Goal: Share content: Share content

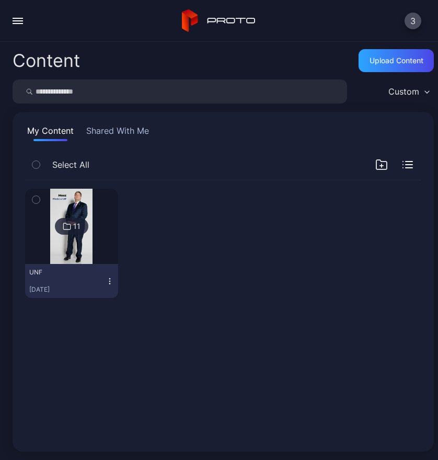
click at [82, 284] on div "UNF [DATE]" at bounding box center [67, 281] width 76 height 26
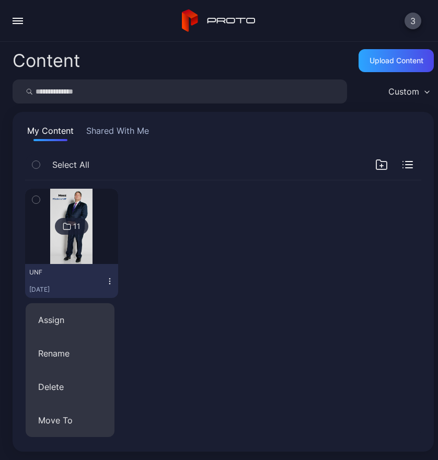
click at [177, 317] on div "11 UNF [DATE]" at bounding box center [223, 309] width 413 height 275
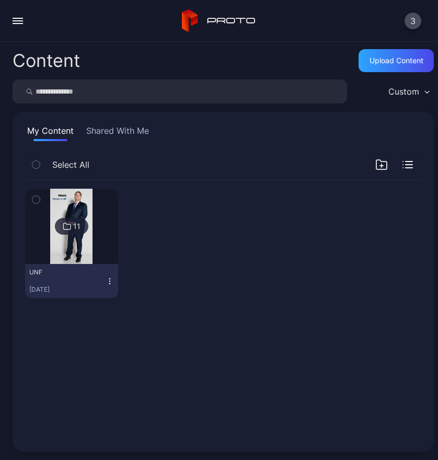
click at [16, 18] on div "button" at bounding box center [18, 18] width 10 height 1
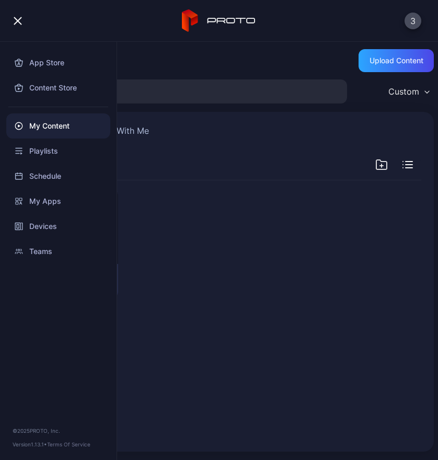
click at [181, 252] on div at bounding box center [172, 243] width 93 height 109
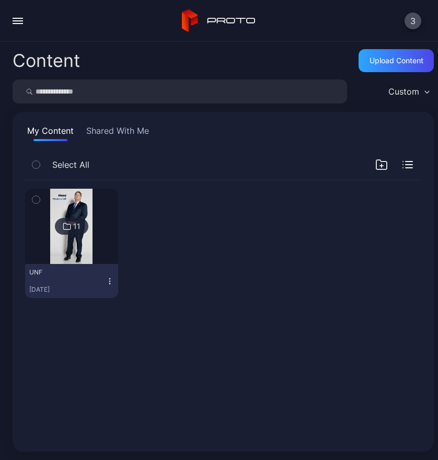
click at [65, 225] on icon at bounding box center [67, 226] width 8 height 13
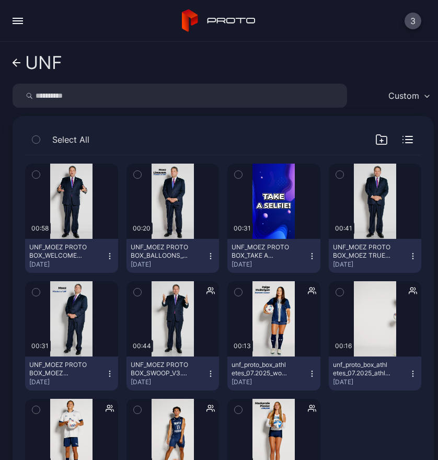
click at [375, 139] on icon "button" at bounding box center [381, 139] width 13 height 13
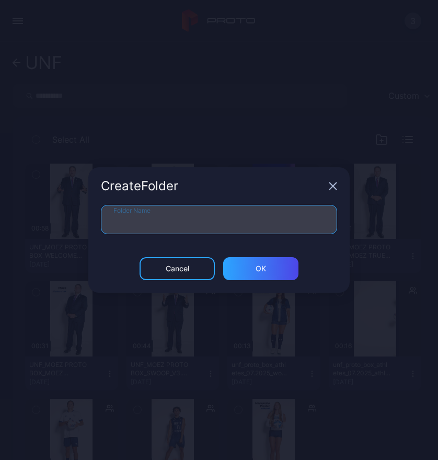
click at [199, 212] on input "Folder Name" at bounding box center [219, 219] width 236 height 29
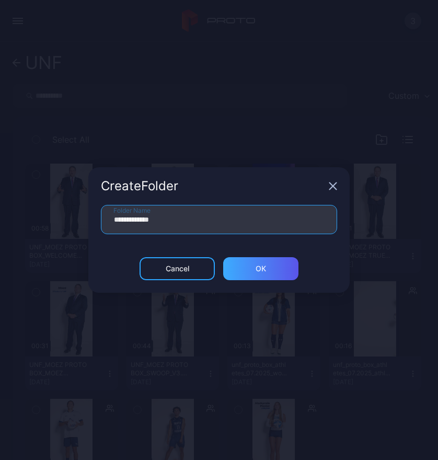
type input "**********"
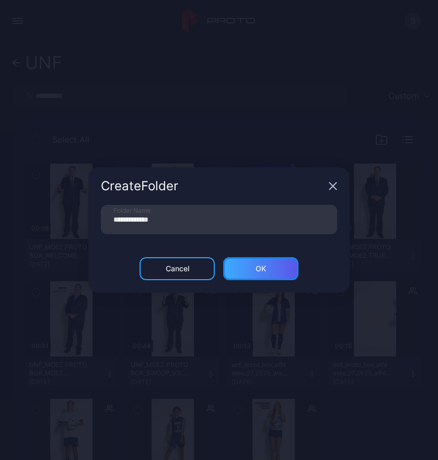
click at [258, 277] on div "ОК" at bounding box center [260, 268] width 75 height 23
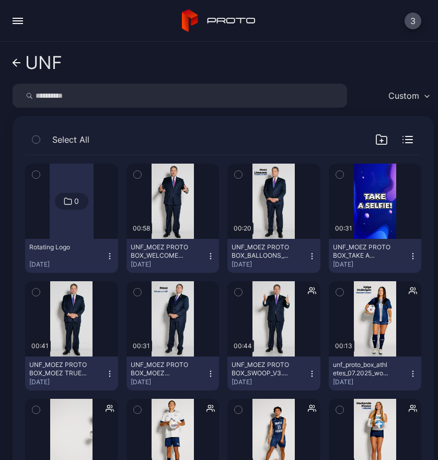
click at [75, 200] on div "0" at bounding box center [76, 200] width 5 height 9
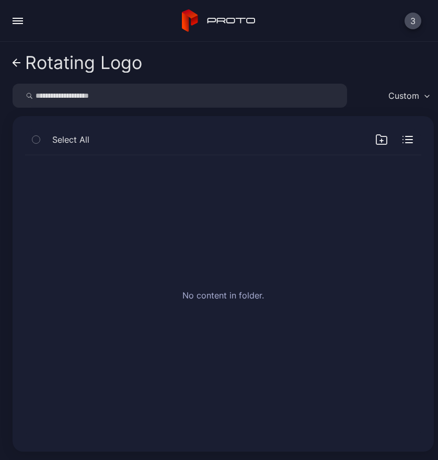
click at [197, 206] on div "No content in folder." at bounding box center [223, 297] width 413 height 300
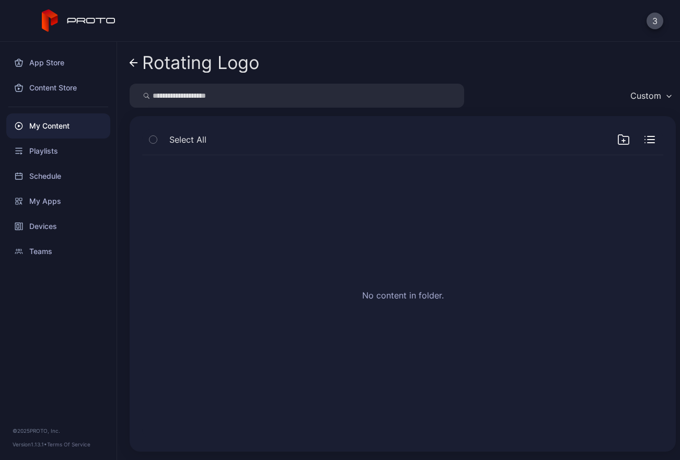
click at [437, 96] on div "Custom" at bounding box center [645, 95] width 31 height 10
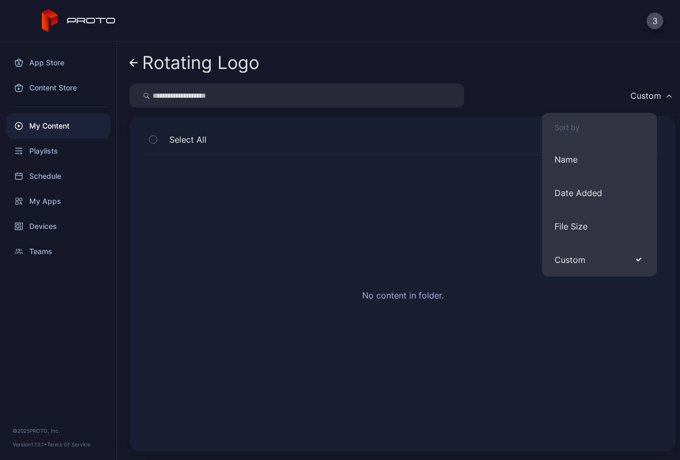
click at [437, 96] on div "Custom" at bounding box center [645, 95] width 31 height 10
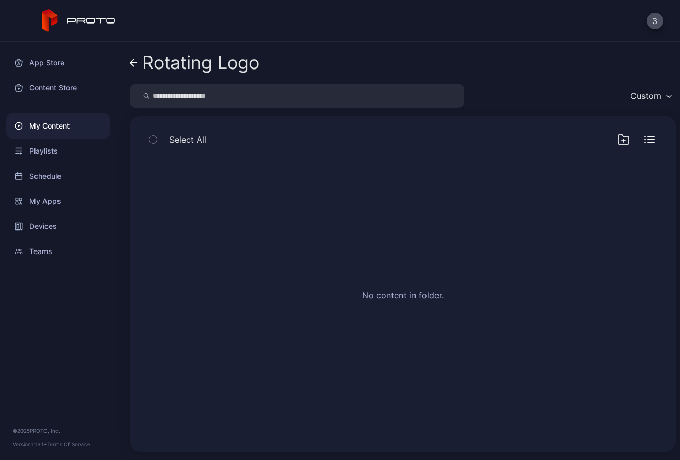
click at [437, 136] on icon "button" at bounding box center [650, 136] width 7 height 0
click at [65, 124] on div "My Content" at bounding box center [58, 125] width 104 height 25
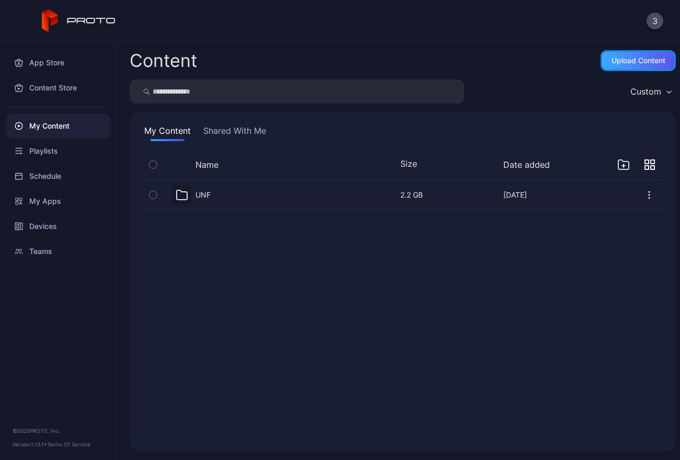
click at [437, 64] on div "Upload Content" at bounding box center [638, 60] width 54 height 8
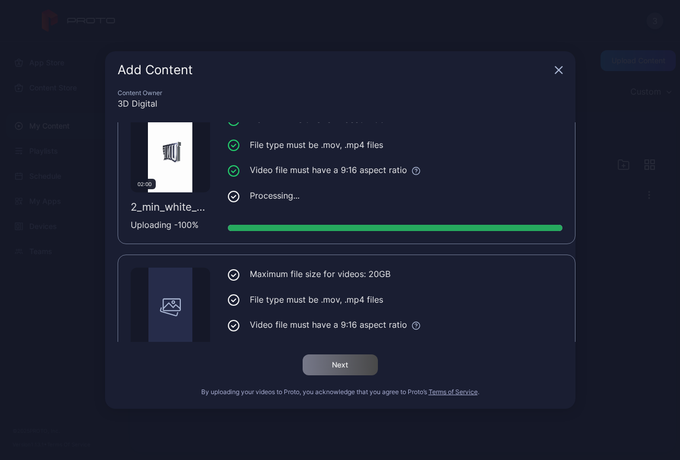
scroll to position [1108, 0]
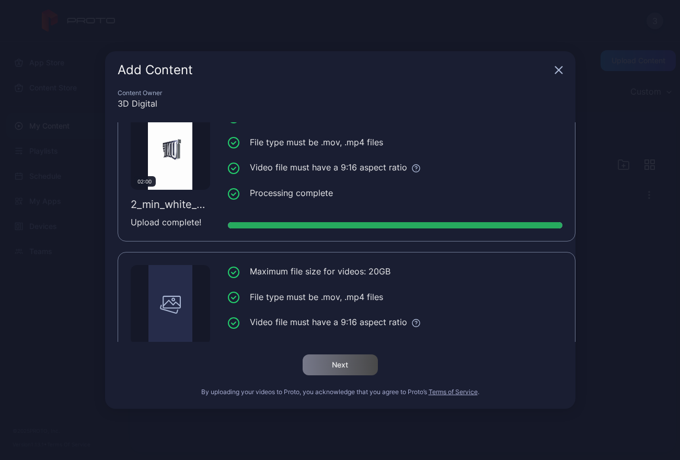
click at [310, 33] on div "Add Content Content Owner 3D Digital 02:00 2_min_gray_background (1080p).mp4 Up…" at bounding box center [340, 230] width 680 height 460
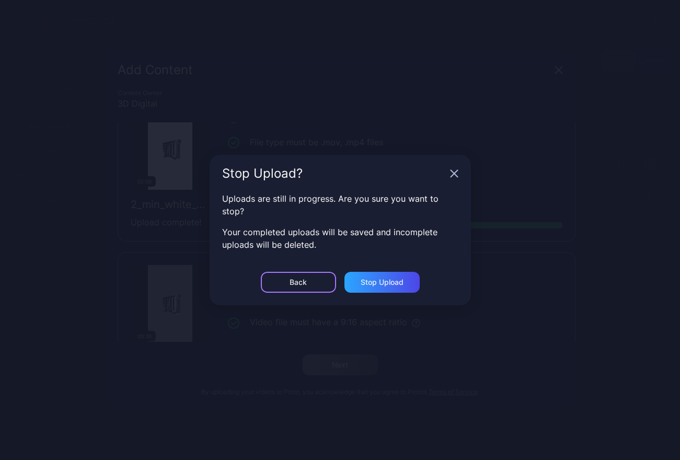
click at [316, 277] on div "Back" at bounding box center [298, 282] width 75 height 21
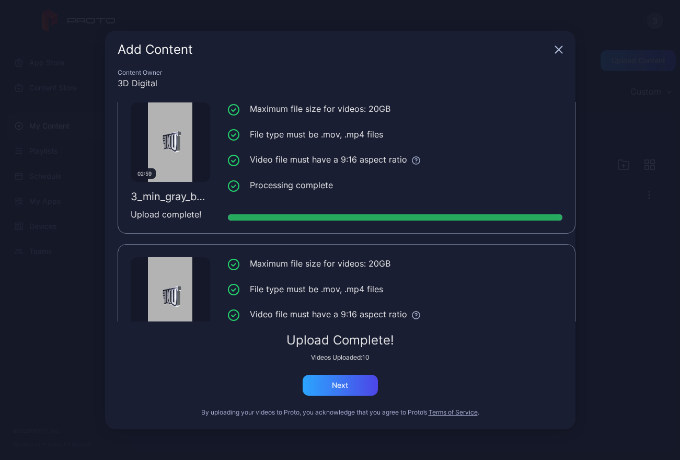
scroll to position [0, 0]
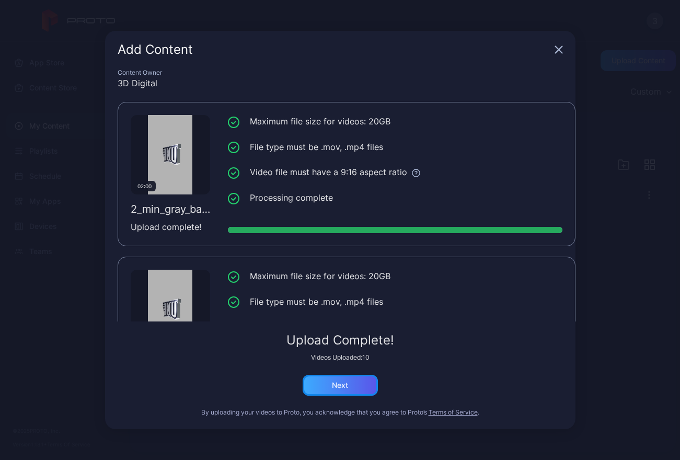
click at [344, 393] on div "Next" at bounding box center [340, 385] width 75 height 21
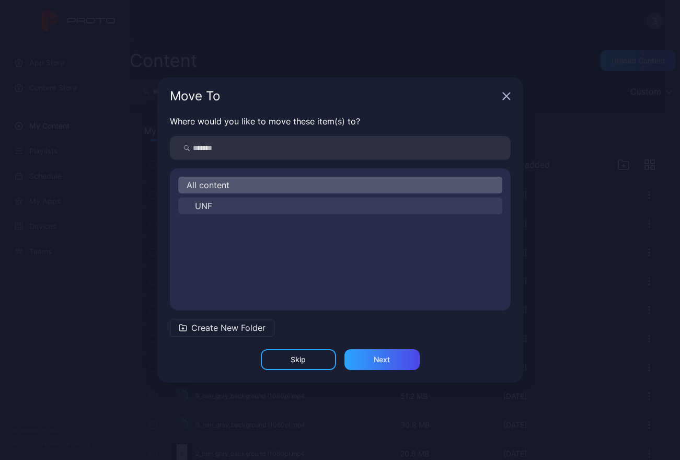
click at [228, 204] on button "UNF" at bounding box center [340, 205] width 324 height 17
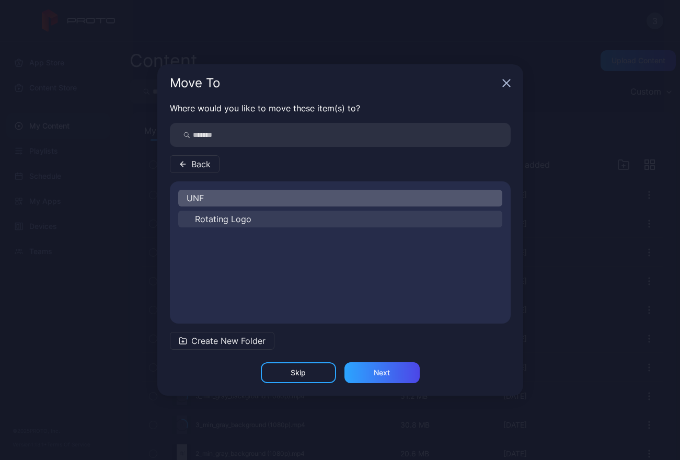
click at [269, 218] on button "Rotating Logo" at bounding box center [340, 219] width 324 height 17
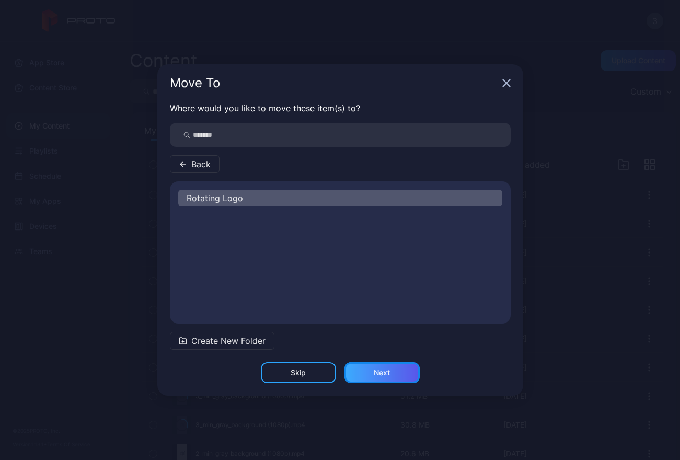
click at [392, 375] on div "Next" at bounding box center [381, 372] width 75 height 21
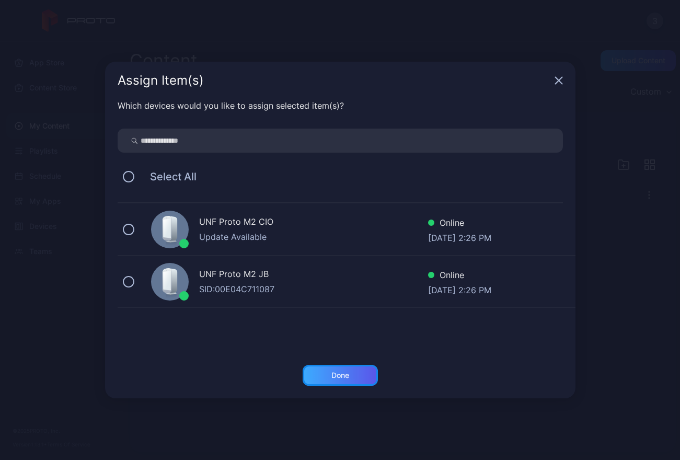
click at [353, 375] on div "Done" at bounding box center [340, 375] width 75 height 21
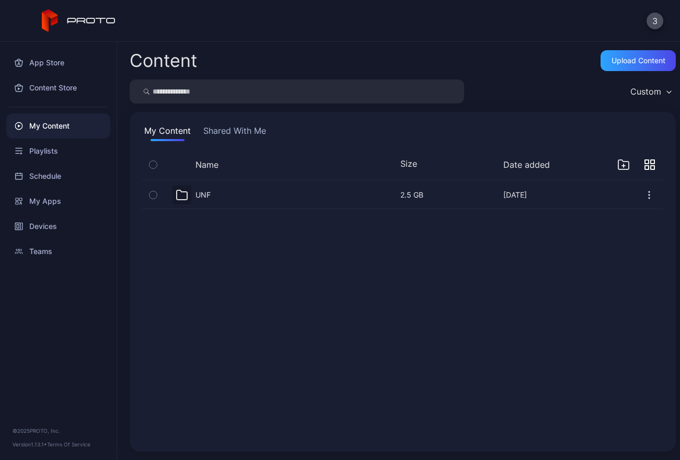
click at [213, 196] on div "UNF [DATE]" at bounding box center [251, 194] width 174 height 19
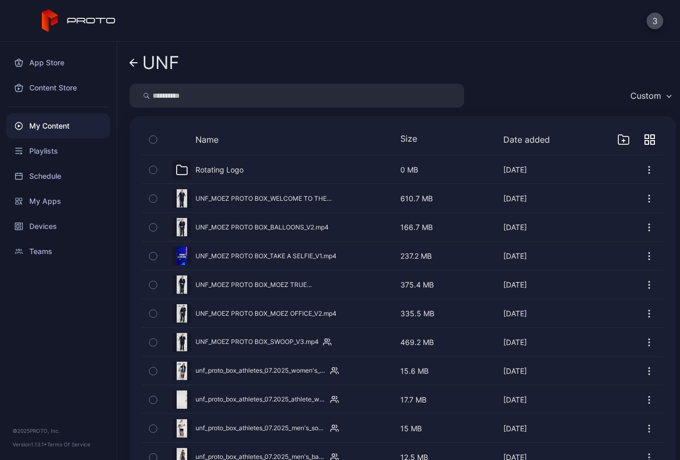
click at [437, 170] on icon "button" at bounding box center [649, 170] width 10 height 10
click at [272, 164] on div "Rotating Logo [DATE]" at bounding box center [251, 169] width 174 height 19
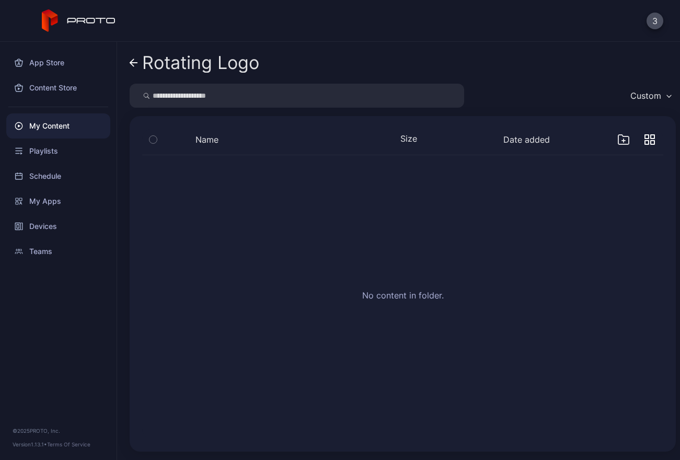
click at [134, 60] on icon at bounding box center [134, 63] width 8 height 9
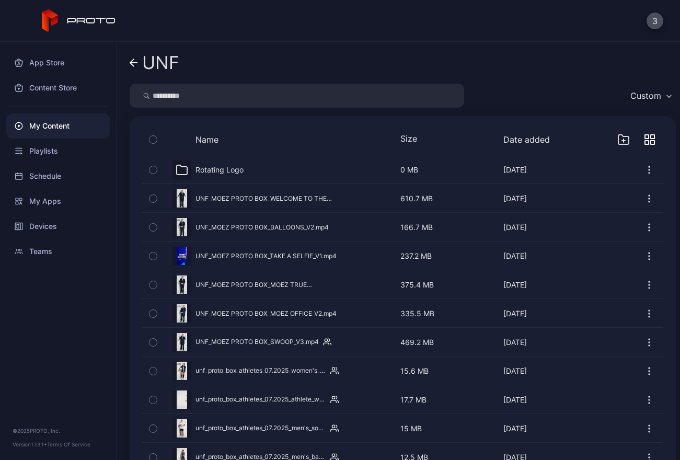
click at [221, 168] on div "Rotating Logo" at bounding box center [219, 169] width 48 height 9
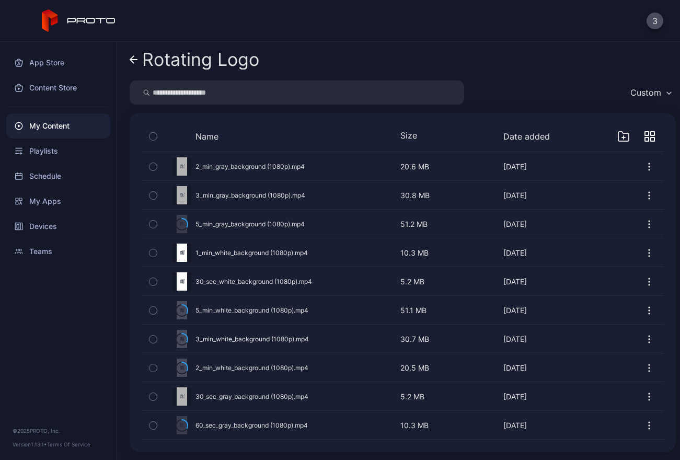
scroll to position [4, 0]
click at [136, 61] on icon at bounding box center [134, 59] width 8 height 9
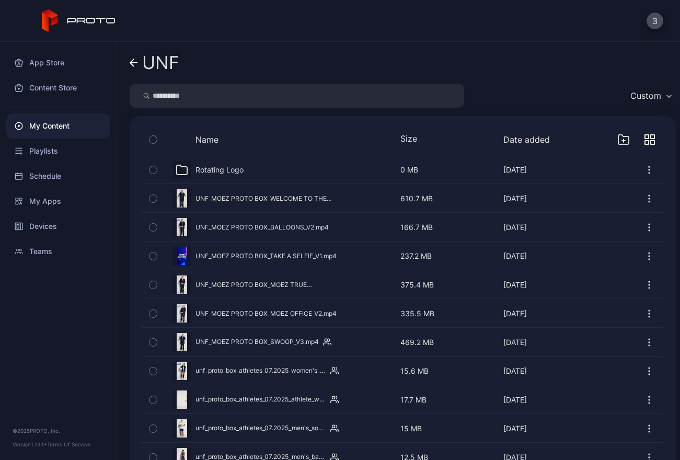
click at [437, 171] on icon "button" at bounding box center [649, 170] width 10 height 10
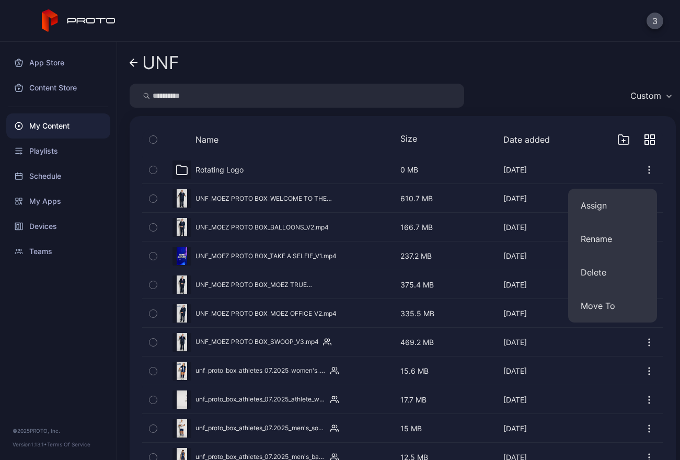
click at [437, 171] on icon "button" at bounding box center [649, 170] width 10 height 10
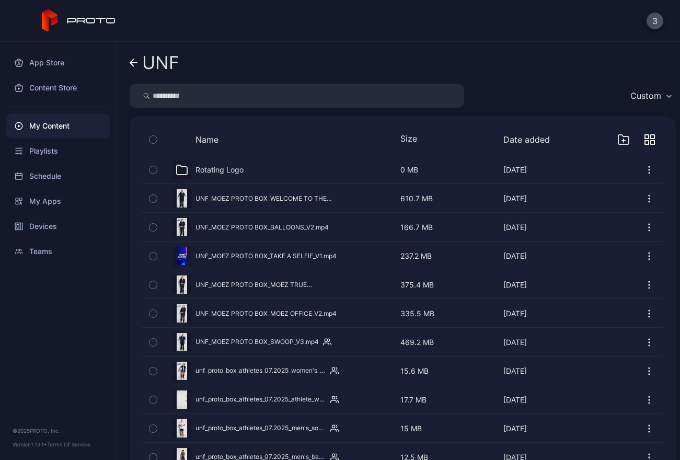
click at [240, 167] on div "Rotating Logo" at bounding box center [219, 169] width 48 height 9
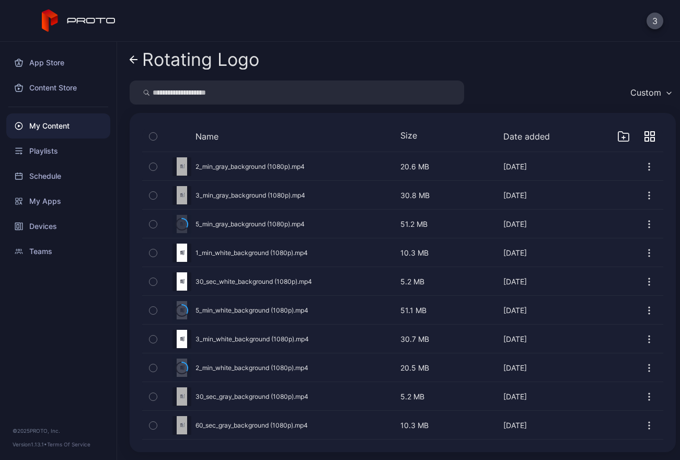
scroll to position [4, 0]
click at [437, 161] on icon "button" at bounding box center [649, 166] width 10 height 10
click at [437, 82] on div "Custom" at bounding box center [403, 92] width 546 height 24
click at [150, 134] on icon "button" at bounding box center [152, 135] width 7 height 11
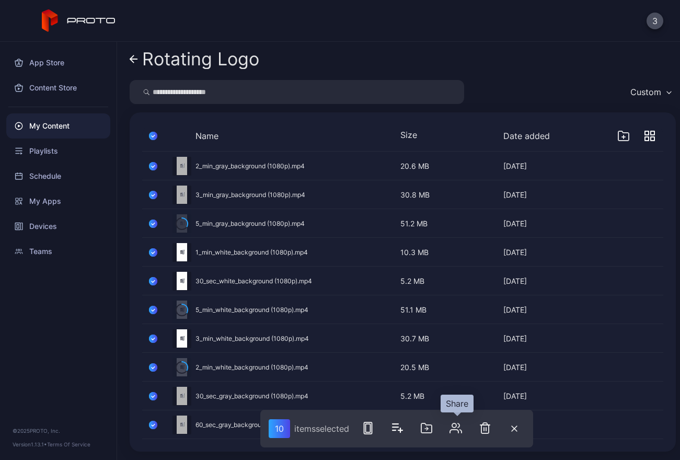
click at [437, 431] on icon "button" at bounding box center [455, 428] width 13 height 13
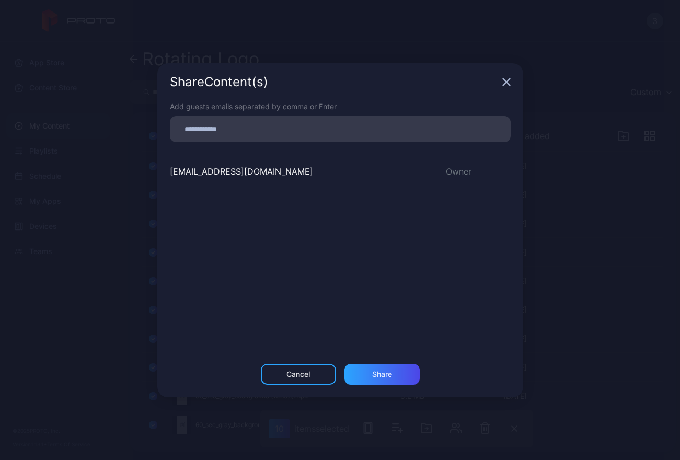
click at [262, 139] on div at bounding box center [340, 129] width 341 height 26
click at [262, 123] on input at bounding box center [340, 129] width 328 height 14
type input "**********"
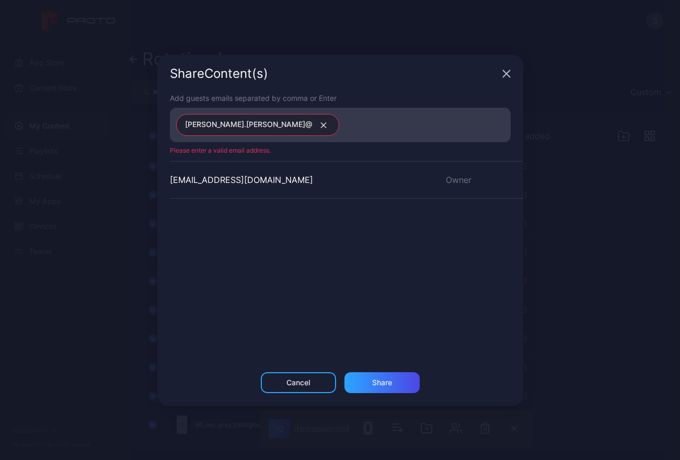
click at [320, 123] on icon "button" at bounding box center [324, 125] width 8 height 6
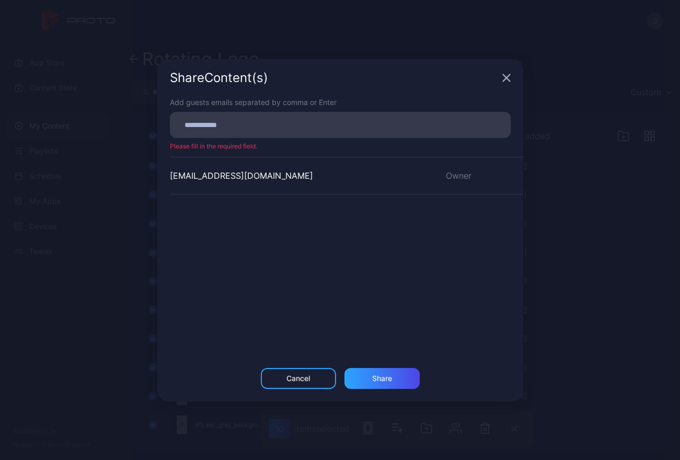
paste input
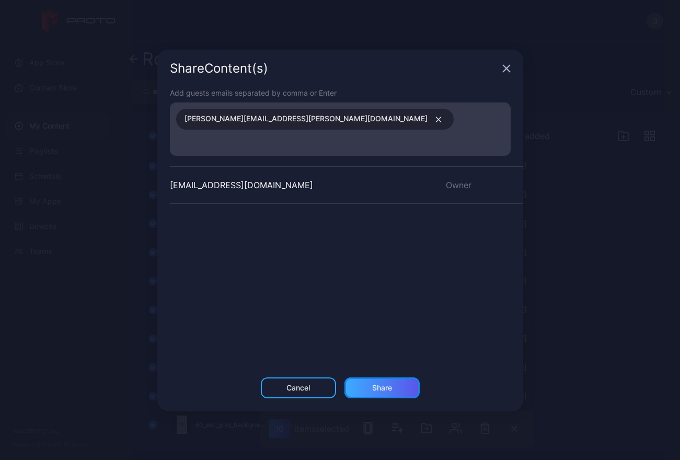
click at [376, 383] on div "Share" at bounding box center [382, 387] width 20 height 8
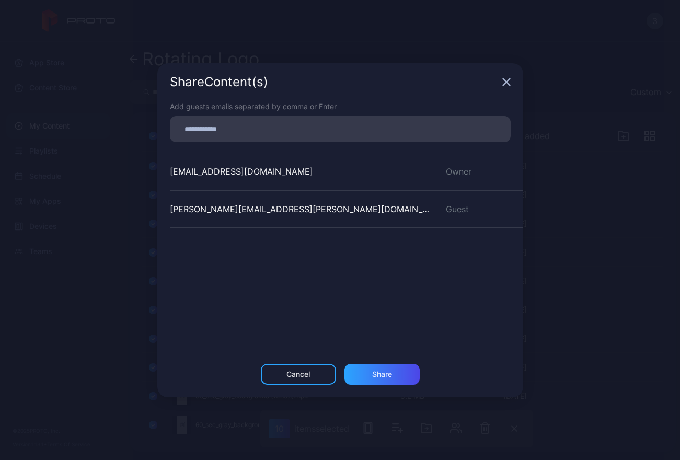
click at [437, 81] on icon "button" at bounding box center [506, 82] width 8 height 8
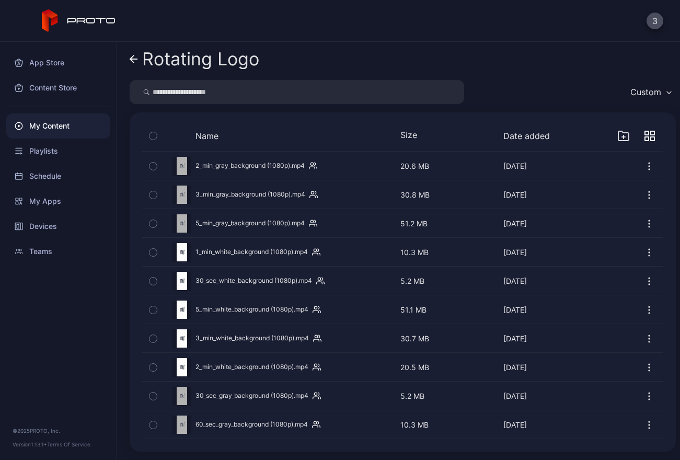
scroll to position [0, 0]
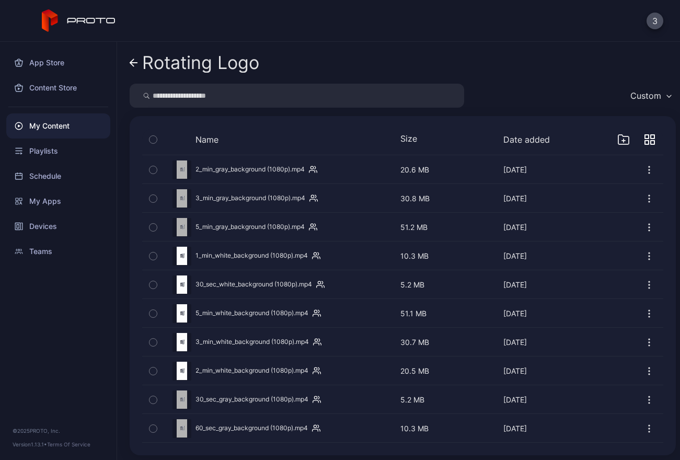
click at [135, 63] on icon at bounding box center [133, 63] width 7 height 0
